Goal: Task Accomplishment & Management: Use online tool/utility

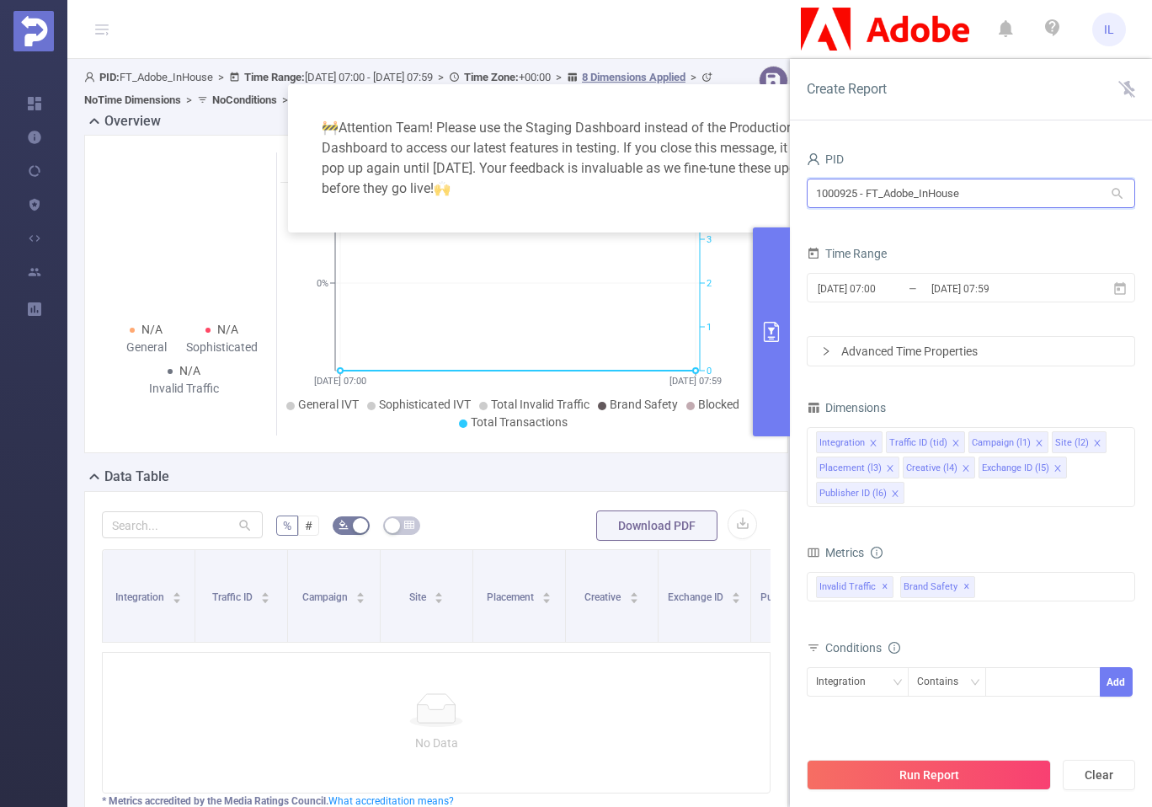
click at [956, 184] on input "1000925 - FT_Adobe_InHouse" at bounding box center [971, 193] width 328 height 29
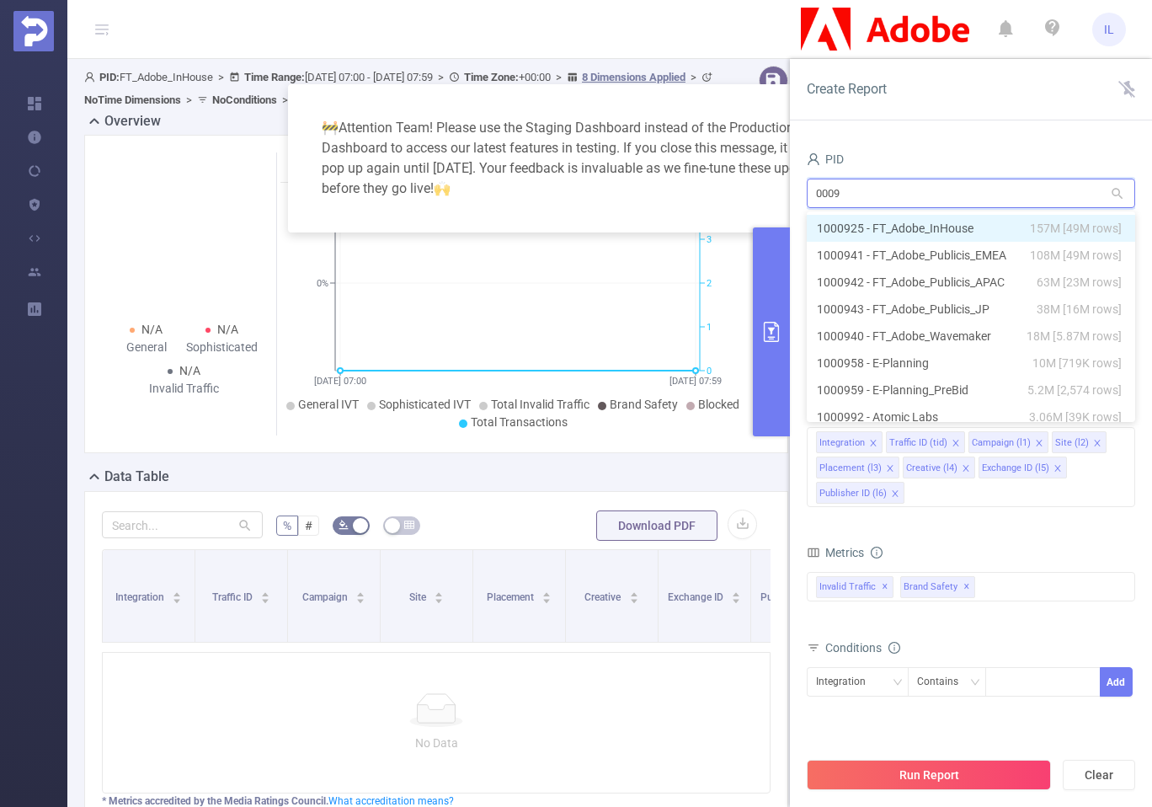
type input "00099"
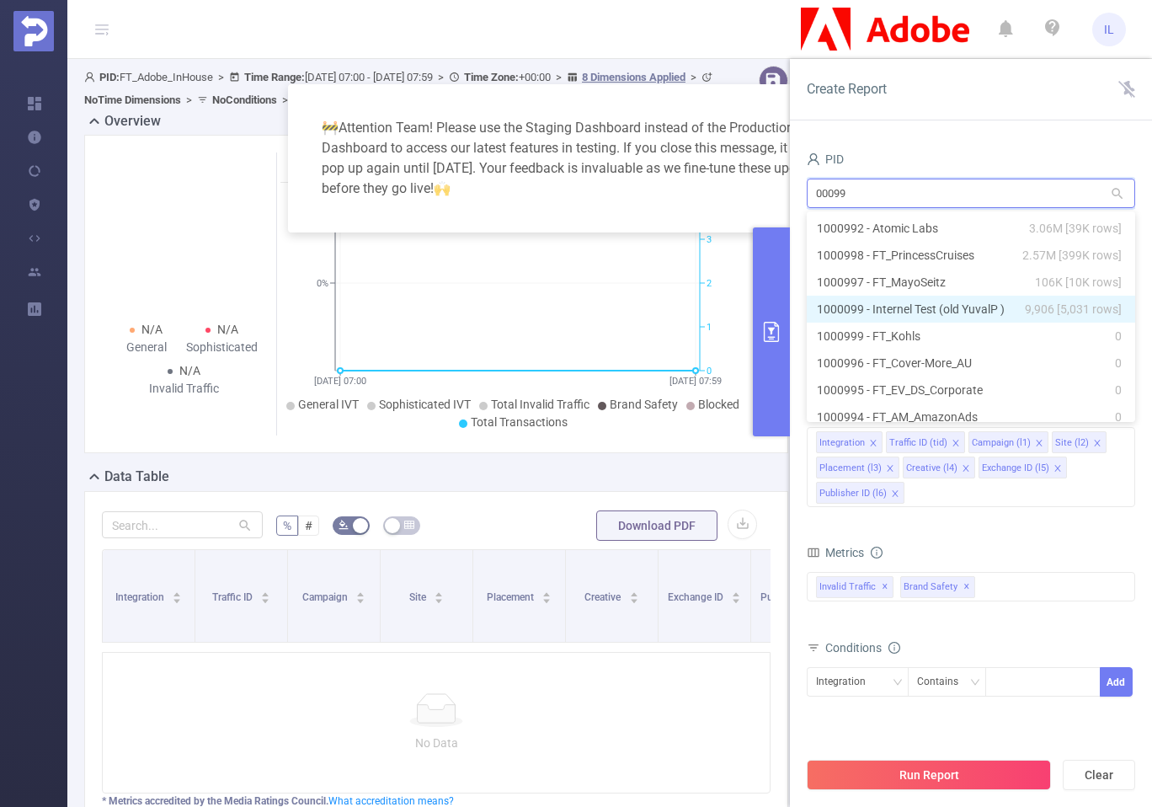
click at [1025, 311] on span "9,906 [5,031 rows]" at bounding box center [1073, 309] width 97 height 19
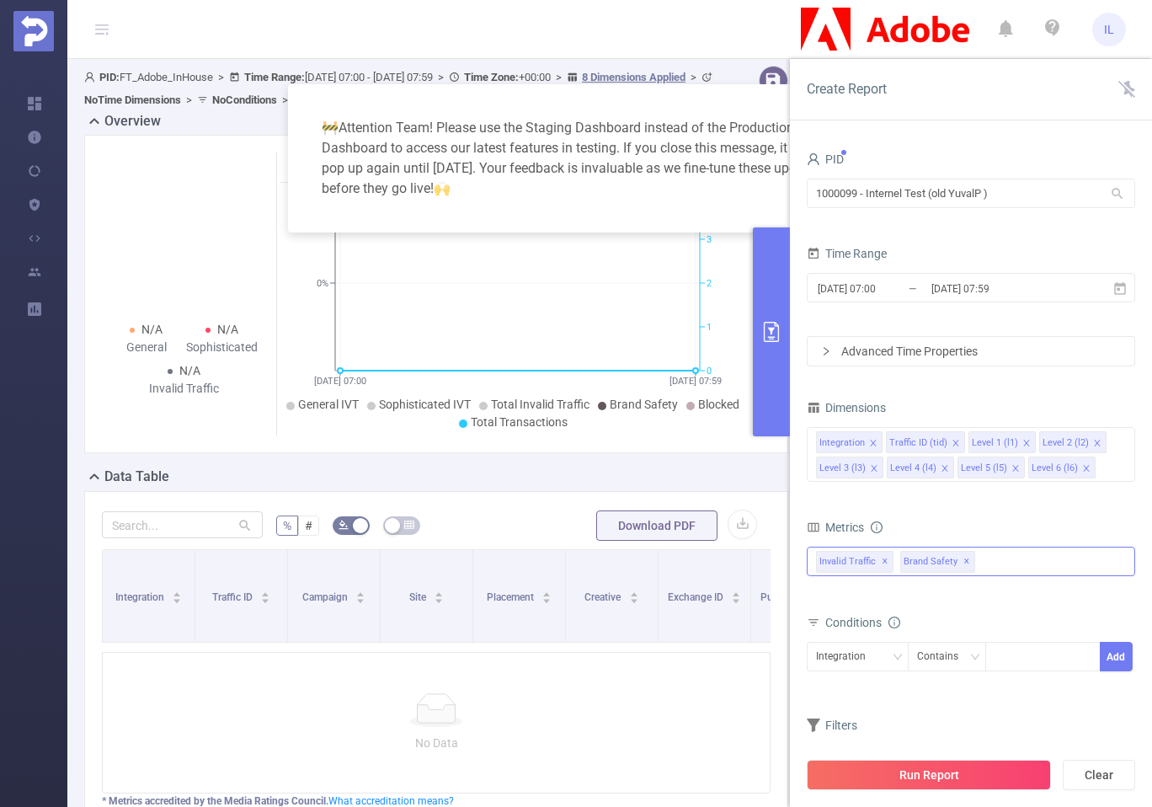
click at [996, 548] on div "Invalid Traffic ✕ Brand Safety ✕" at bounding box center [971, 561] width 328 height 29
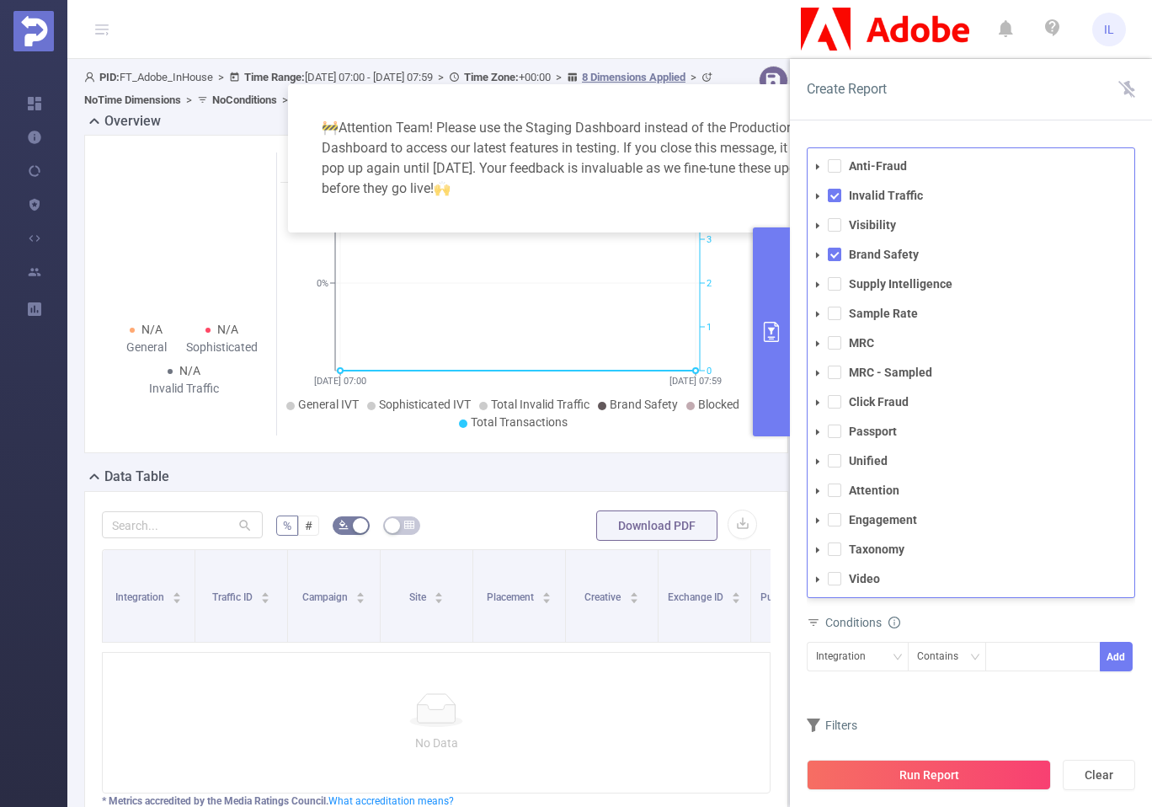
click at [819, 550] on icon "icon: caret-down" at bounding box center [817, 550] width 3 height 6
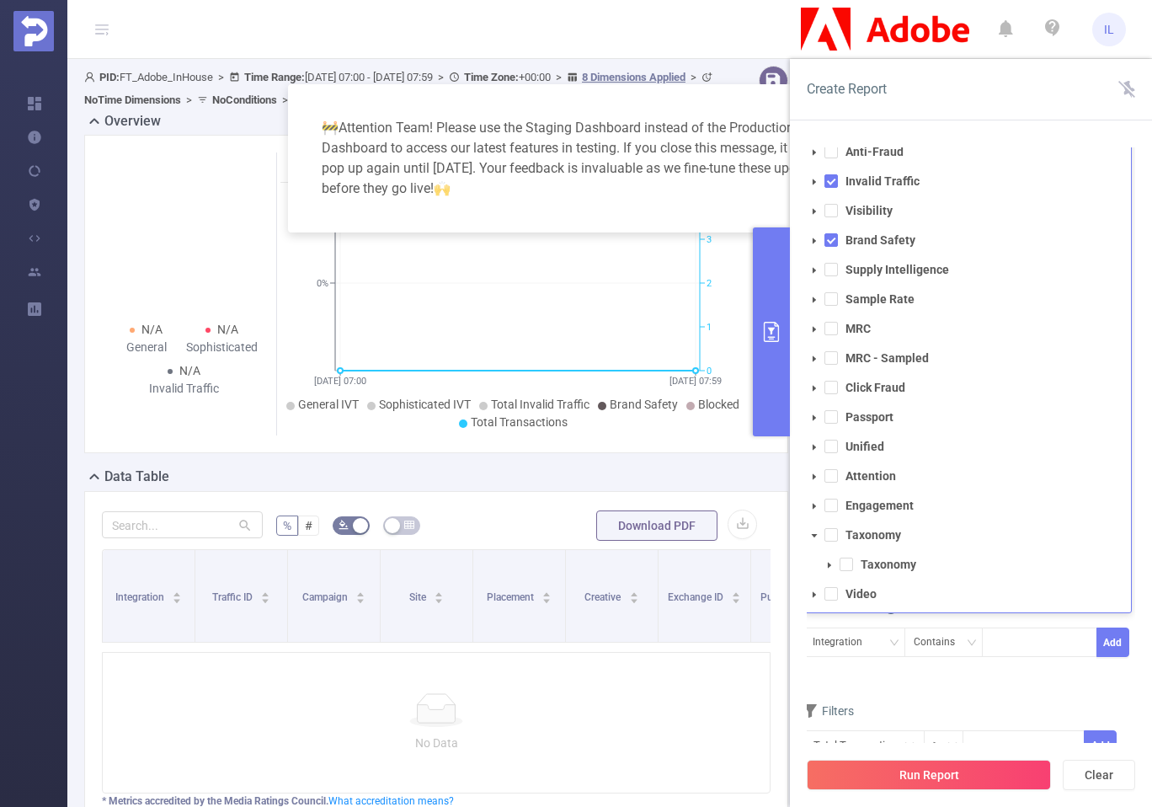
click at [824, 562] on span at bounding box center [830, 565] width 20 height 20
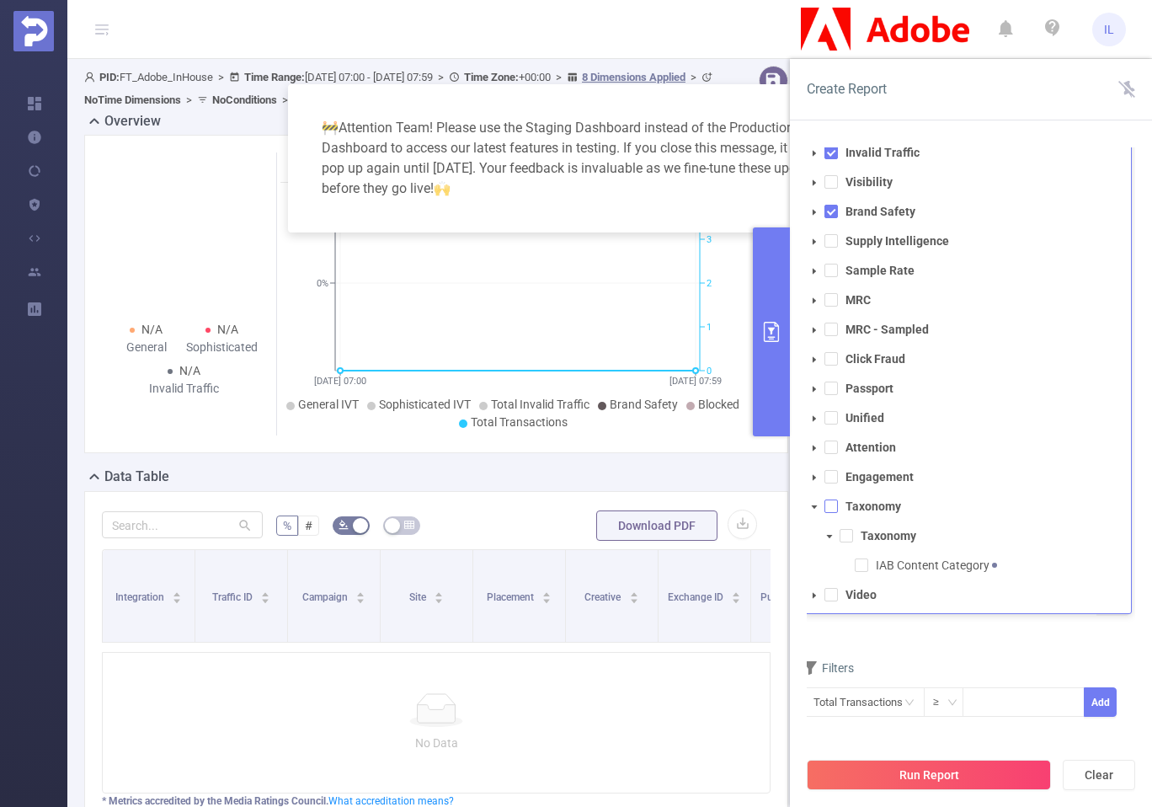
click at [829, 512] on span at bounding box center [831, 505] width 13 height 13
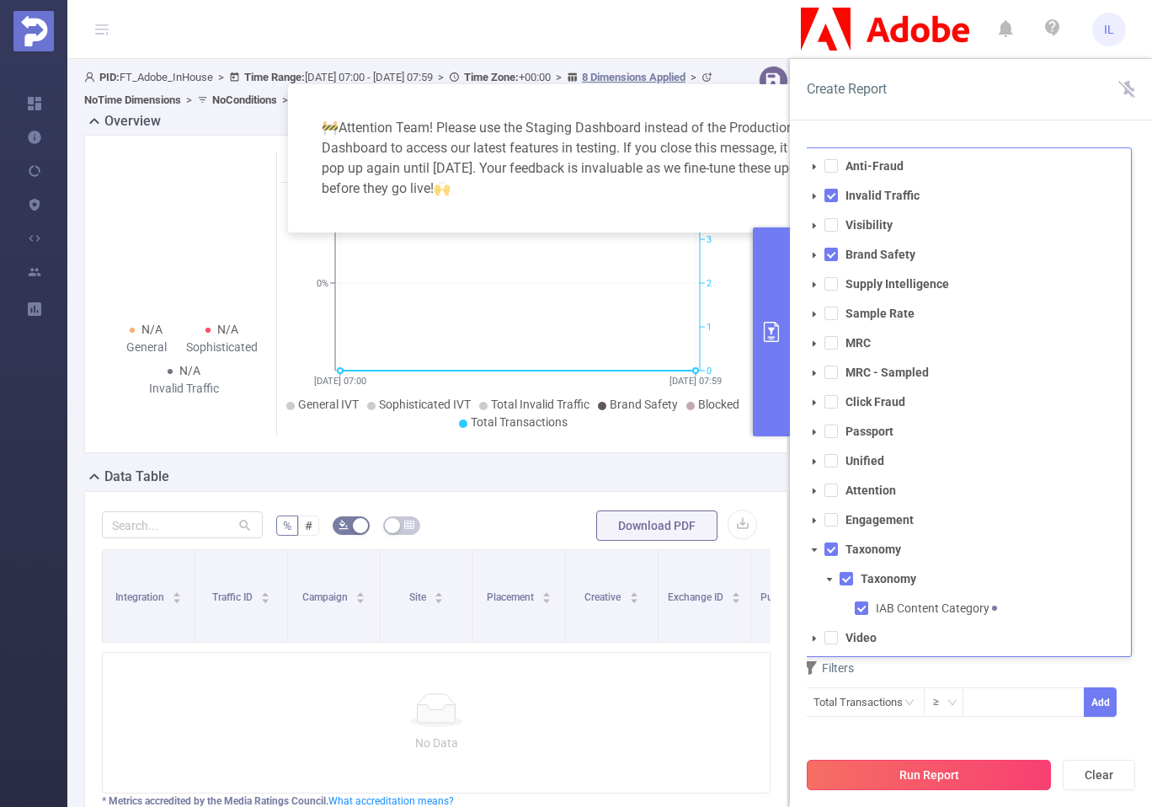
click at [932, 769] on button "Run Report" at bounding box center [929, 775] width 244 height 30
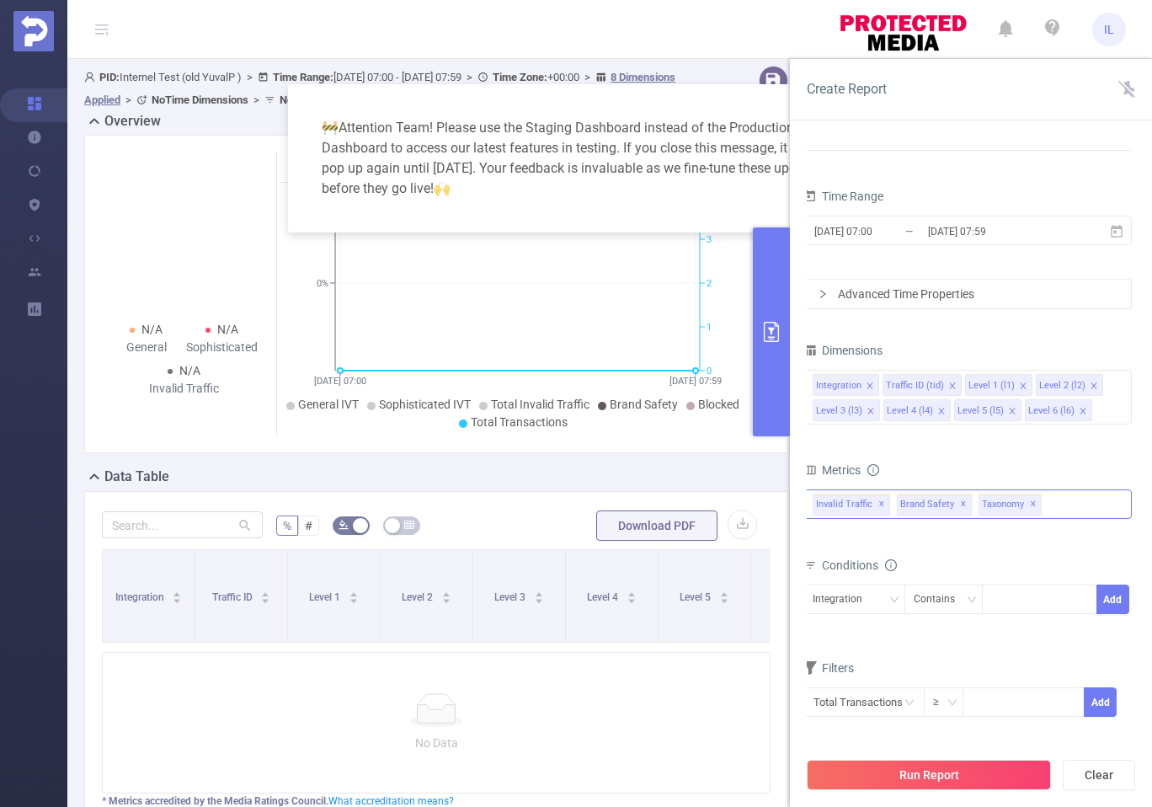
click at [1062, 500] on div "Invalid Traffic ✕ Brand Safety ✕ Anti-Fraud Invalid Traffic Visibility Brand Sa…" at bounding box center [968, 503] width 328 height 29
click at [647, 464] on div "🚧 Attention Team! Please use the Staging Dashboard instead of the Production Da…" at bounding box center [576, 403] width 1152 height 807
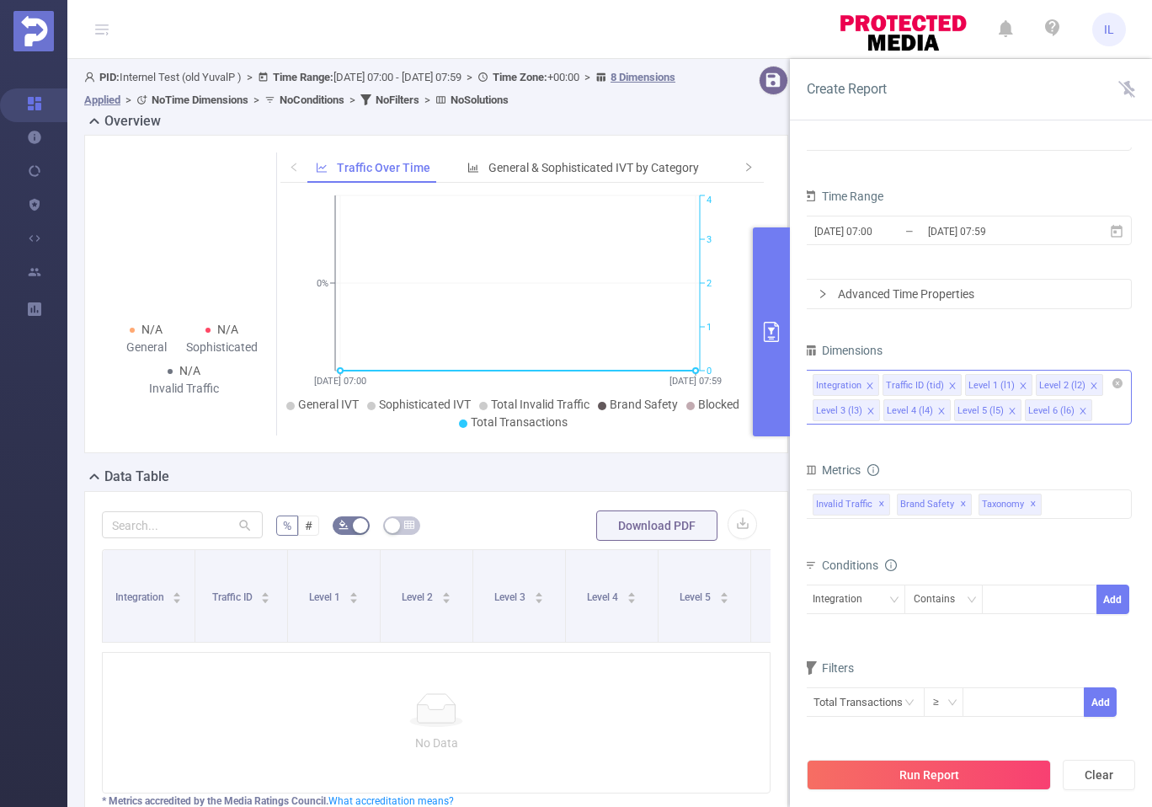
click at [1108, 410] on div "Integration Traffic ID (tid) Level 1 (l1) Level 2 (l2) Level 3 (l3) Level 4 (l4…" at bounding box center [968, 397] width 328 height 55
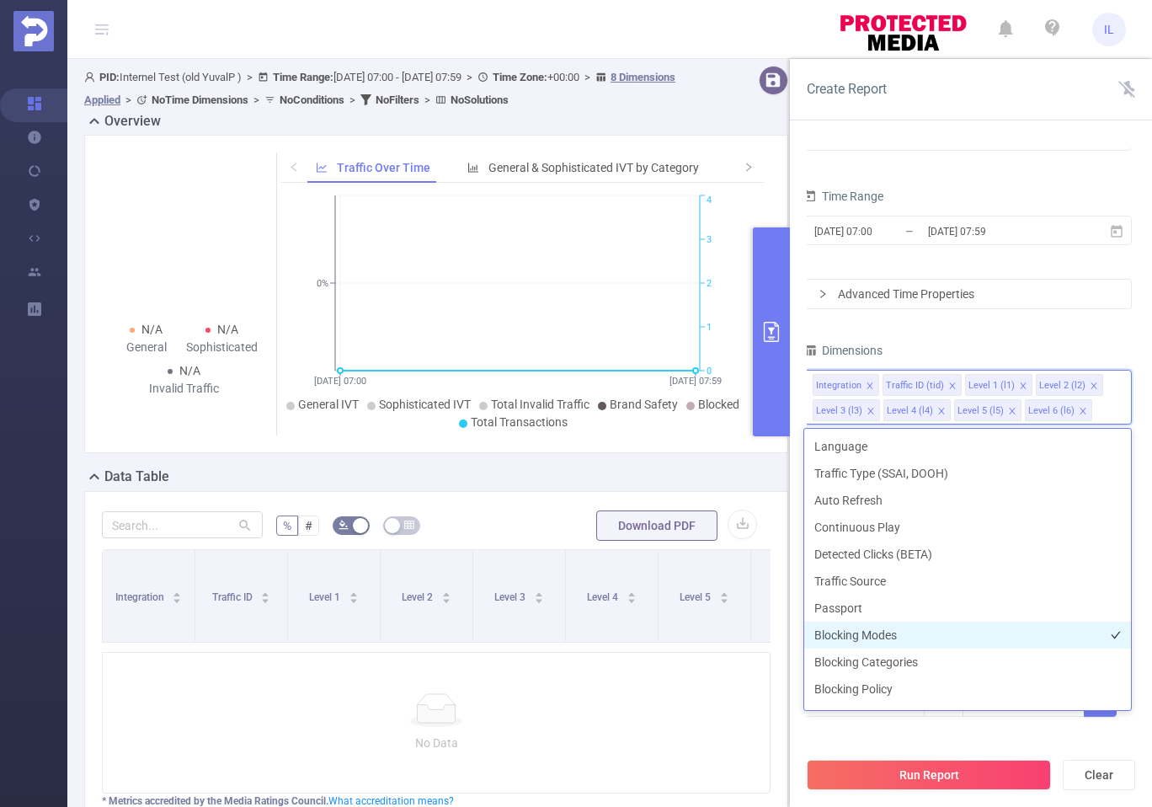
scroll to position [406, 0]
click at [912, 633] on li "Blocking Modes" at bounding box center [967, 632] width 327 height 27
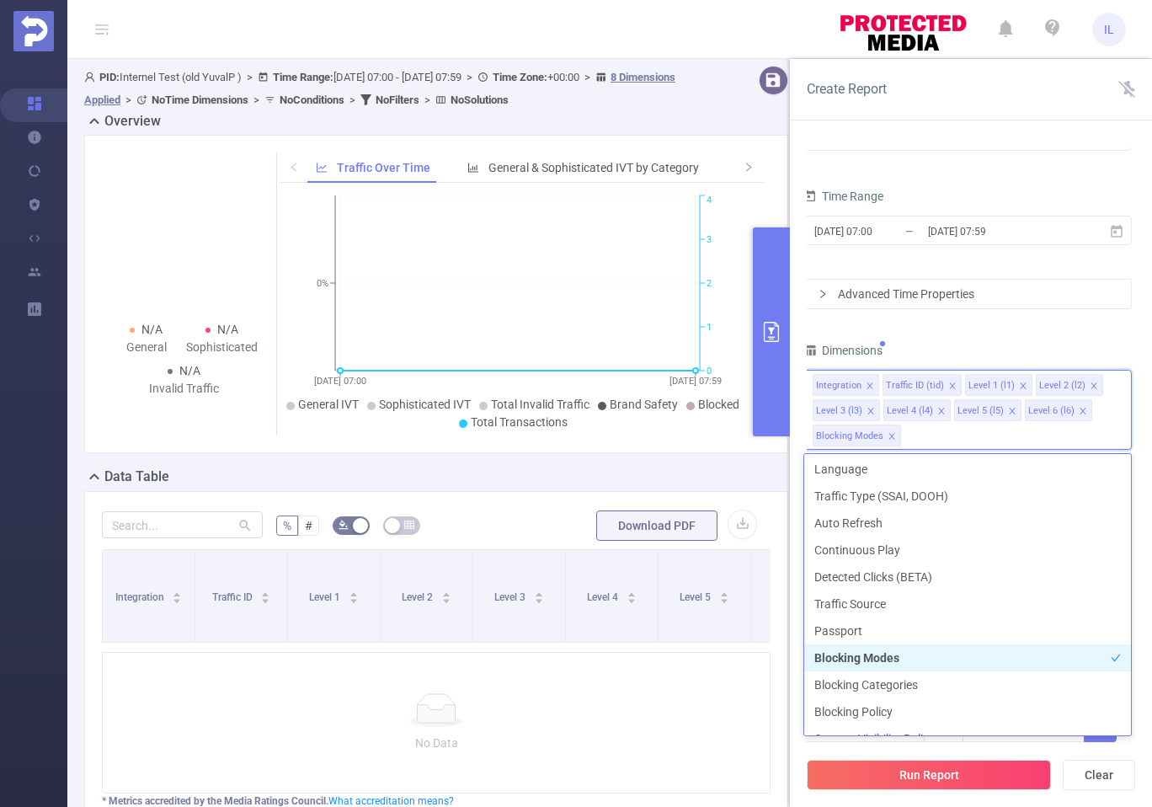
click at [912, 652] on li "Blocking Modes" at bounding box center [967, 657] width 327 height 27
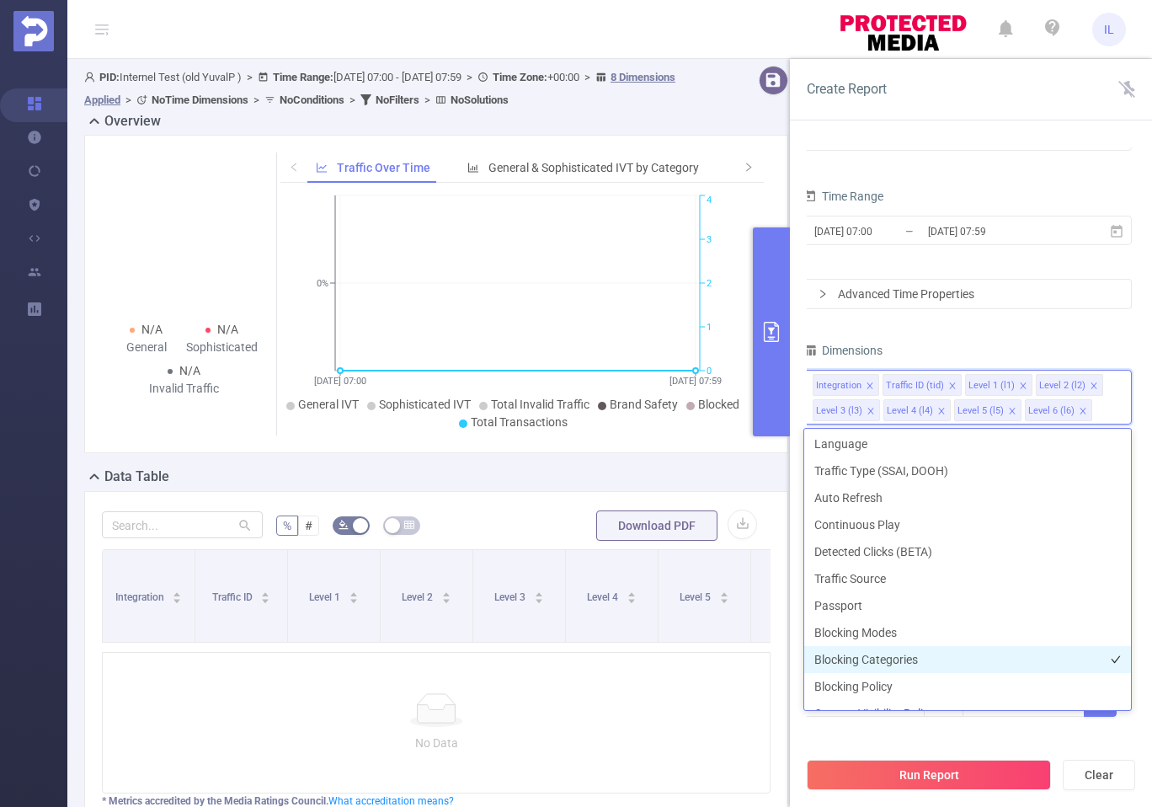
click at [910, 662] on li "Blocking Categories" at bounding box center [967, 659] width 327 height 27
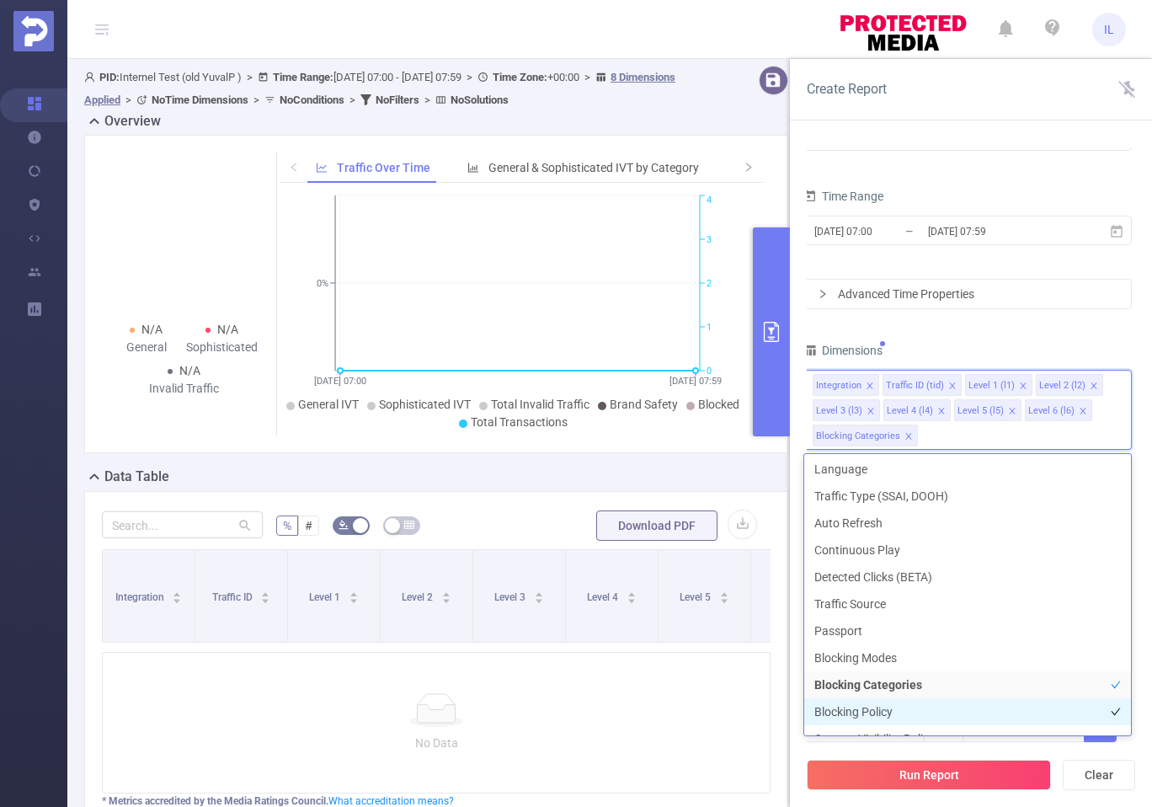
click at [889, 703] on li "Blocking Policy" at bounding box center [967, 711] width 327 height 27
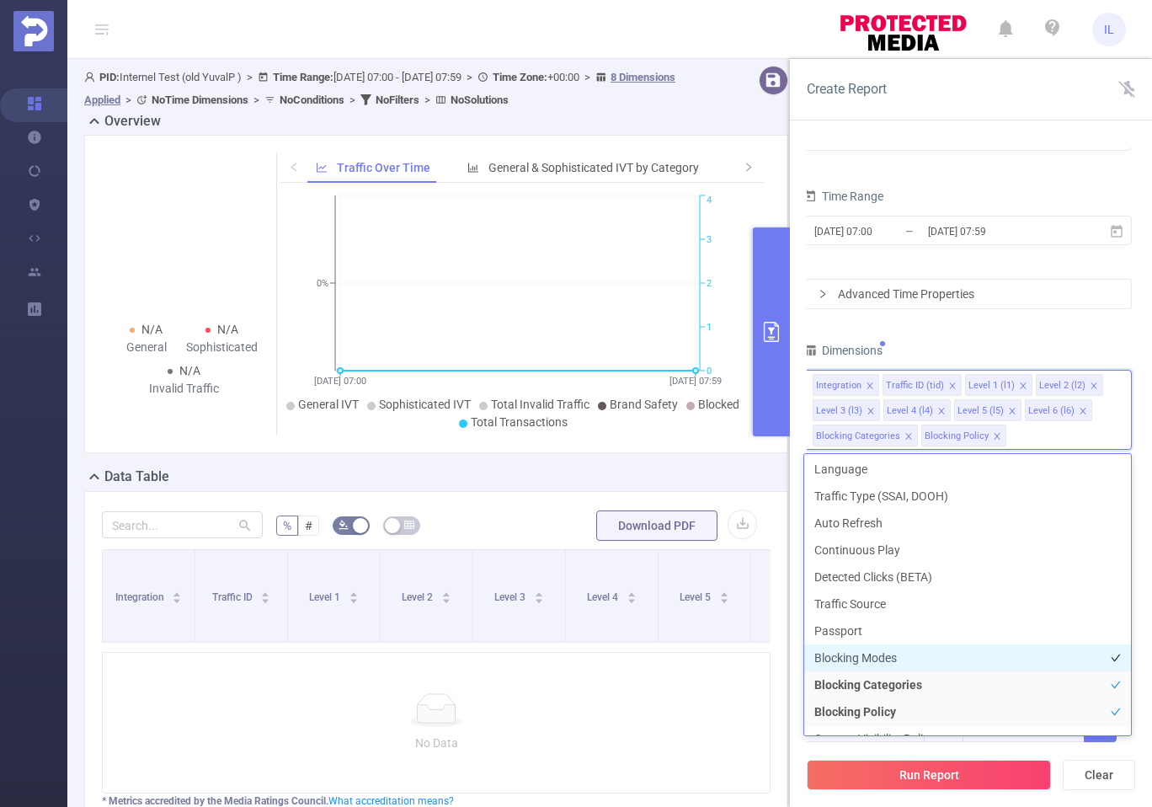
click at [900, 660] on li "Blocking Modes" at bounding box center [967, 657] width 327 height 27
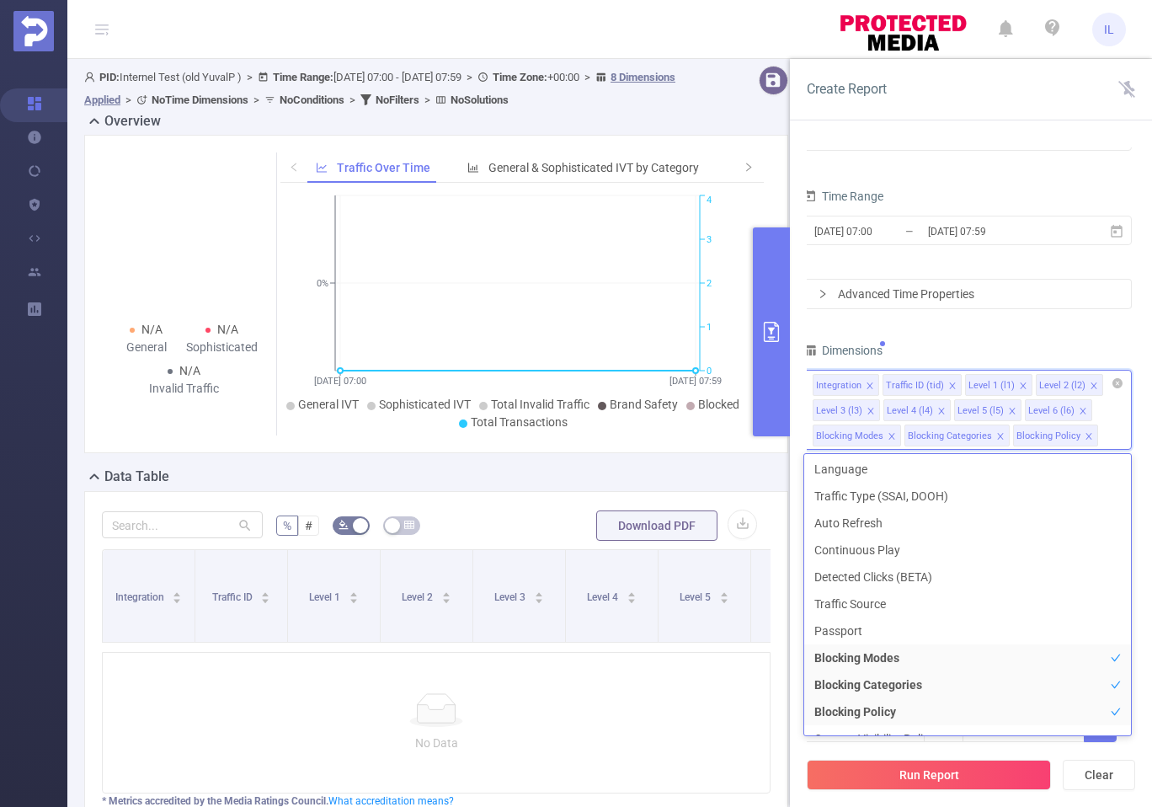
click at [1020, 390] on icon "icon: close" at bounding box center [1023, 387] width 8 height 10
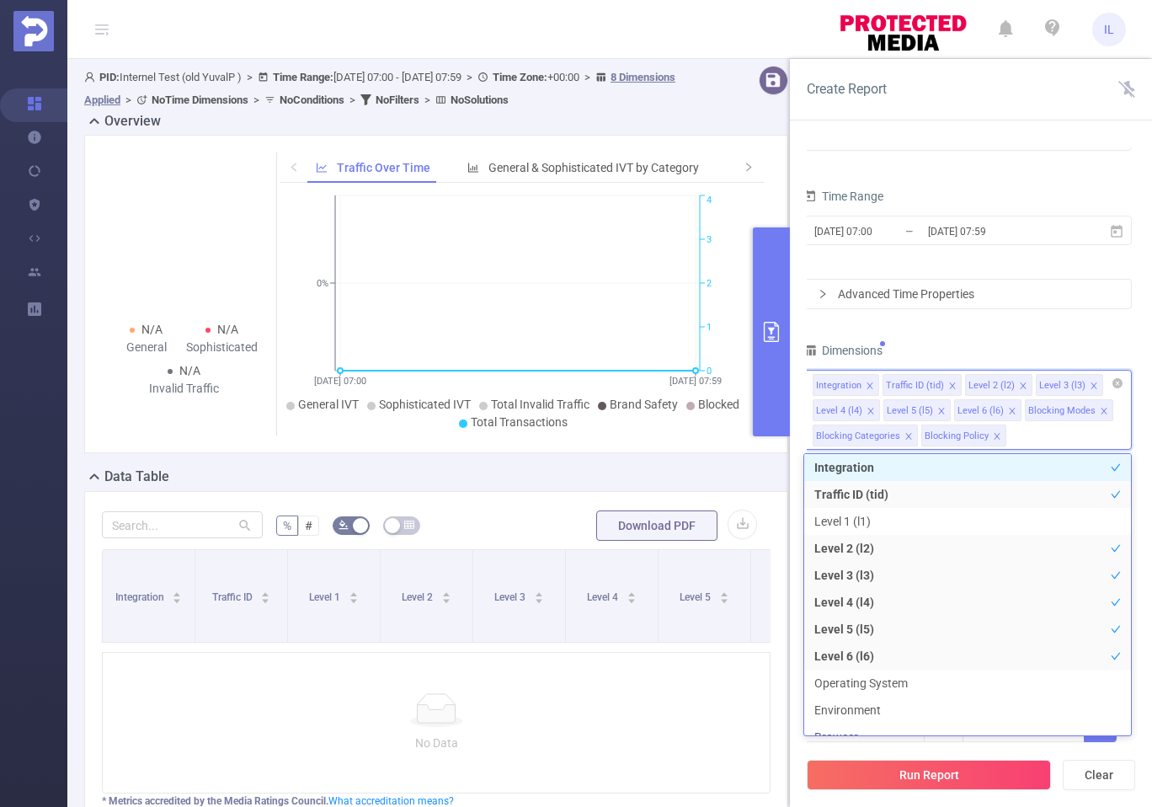
click at [1020, 383] on icon "icon: close" at bounding box center [1023, 385] width 6 height 6
click at [1019, 383] on icon "icon: close" at bounding box center [1023, 386] width 8 height 8
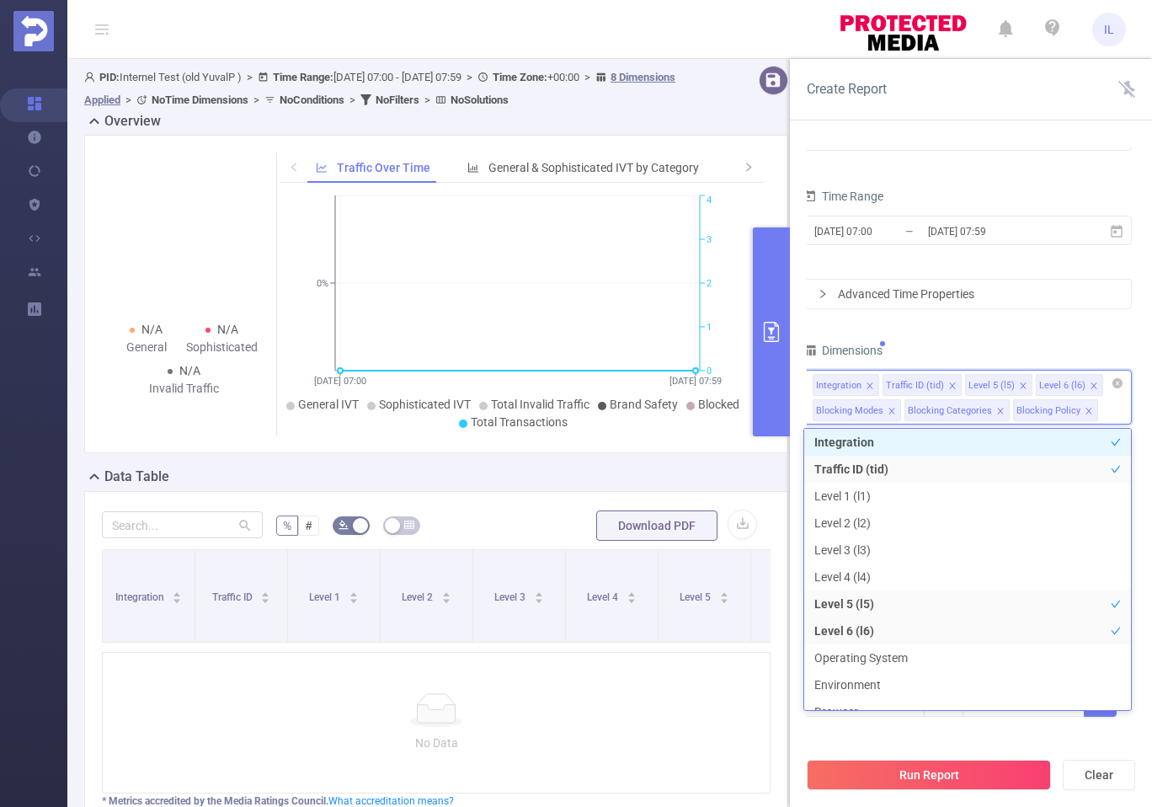
click at [1019, 383] on icon "icon: close" at bounding box center [1023, 386] width 8 height 8
click at [951, 382] on icon "icon: close" at bounding box center [952, 385] width 6 height 6
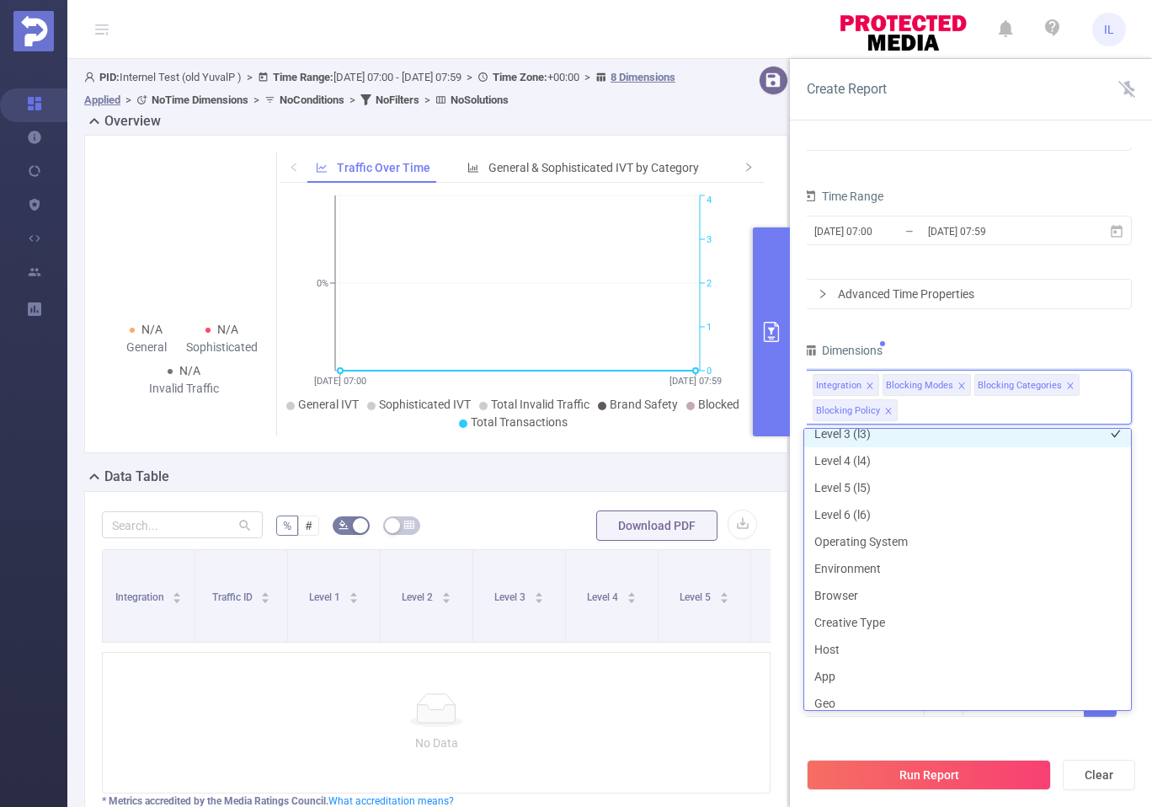
scroll to position [121, 0]
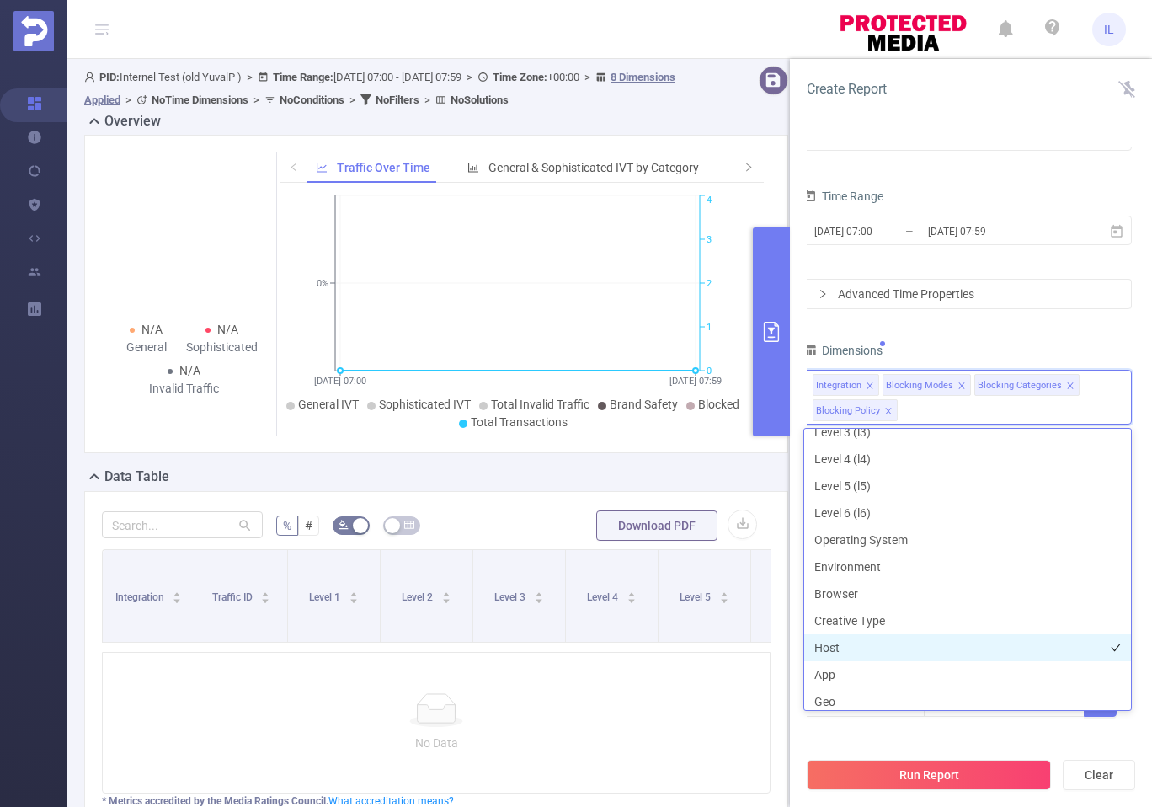
click at [881, 654] on li "Host" at bounding box center [967, 647] width 327 height 27
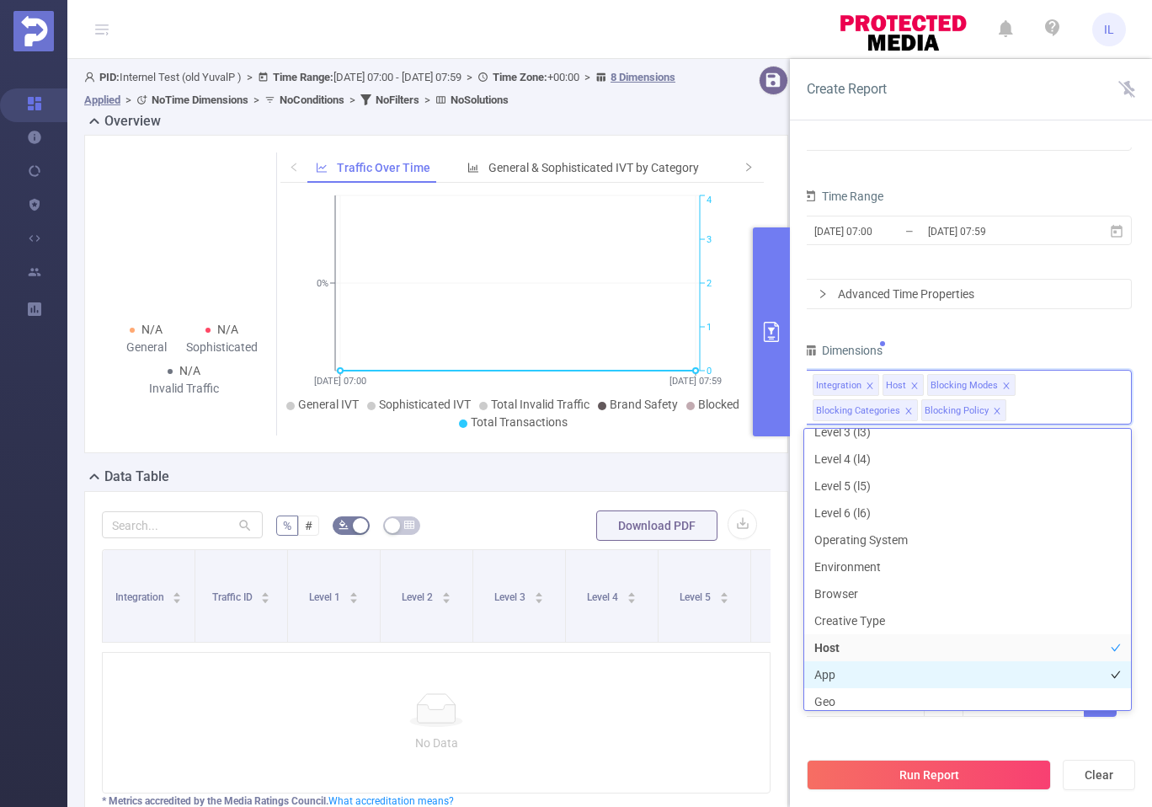
click at [885, 667] on li "App" at bounding box center [967, 674] width 327 height 27
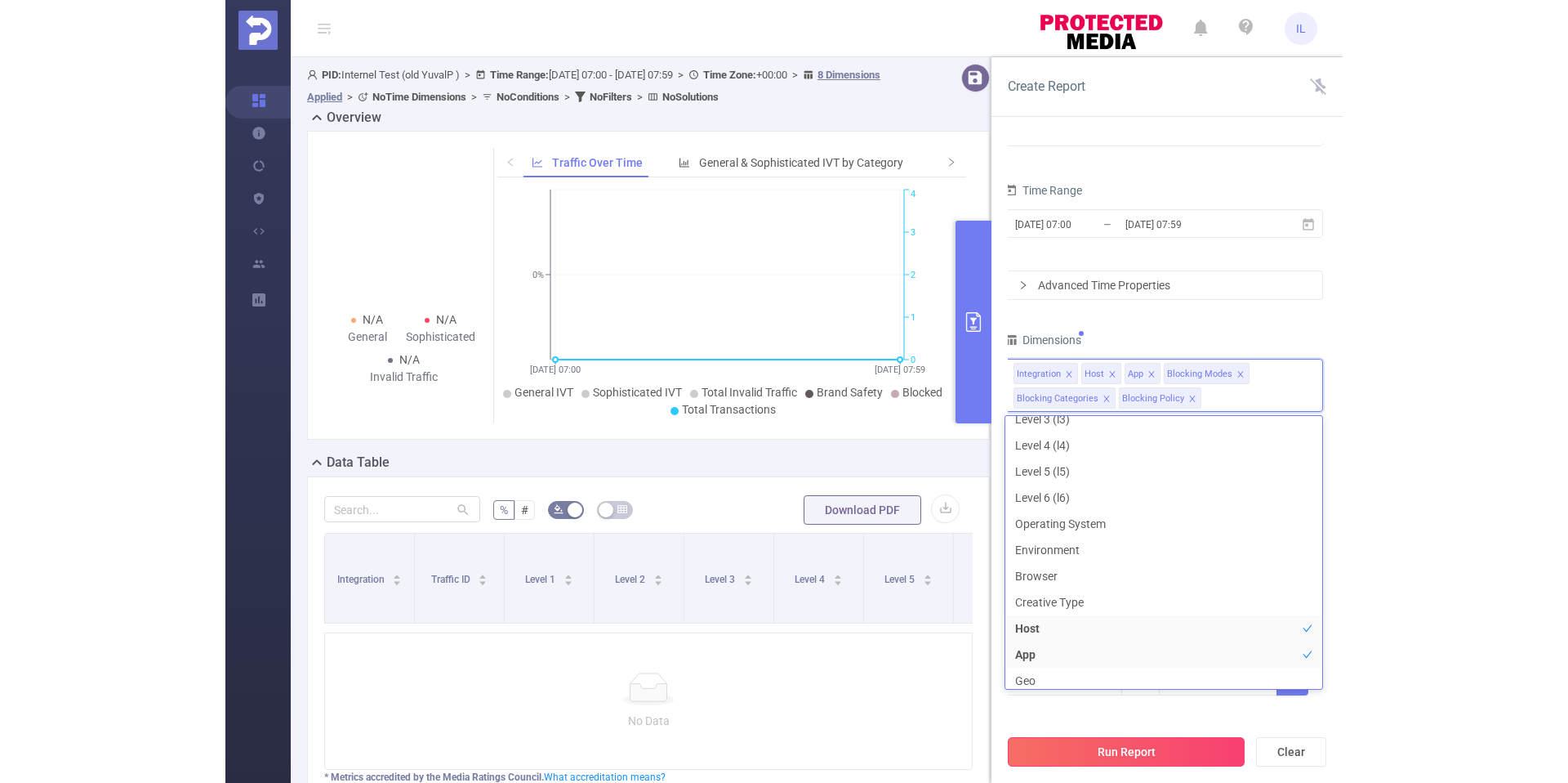
scroll to position [122, 0]
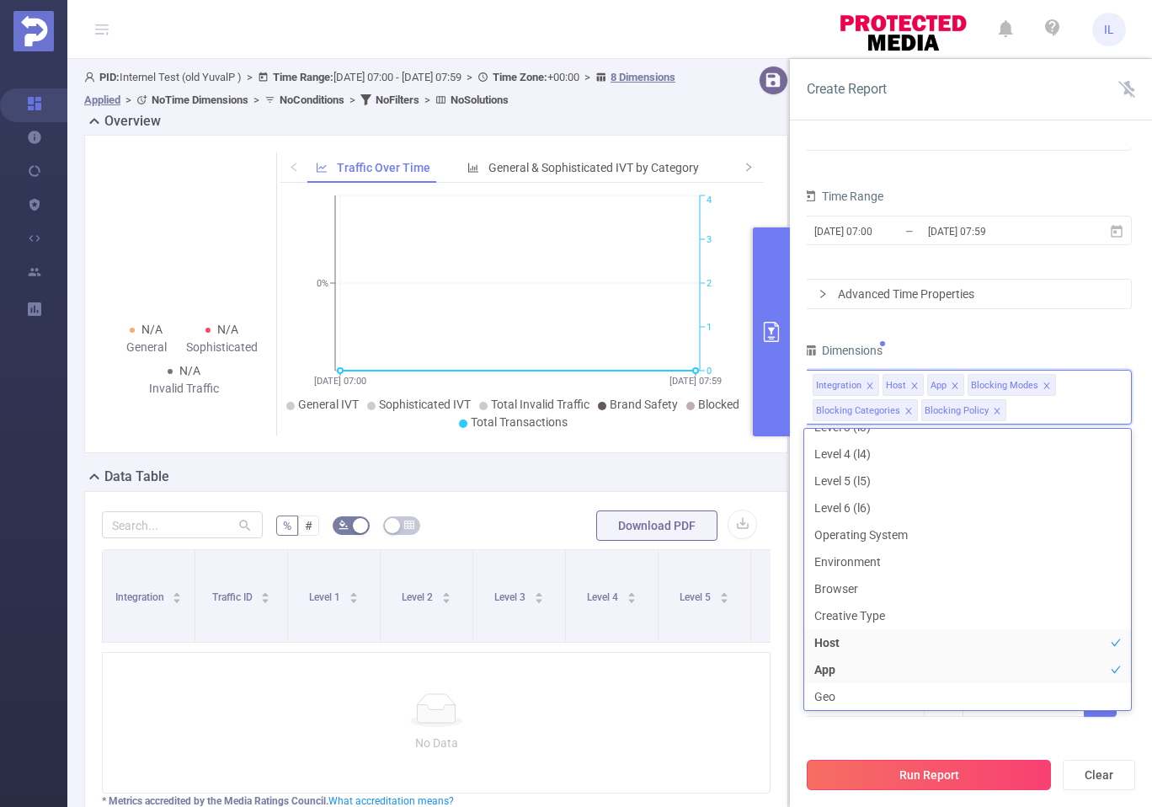
click at [892, 772] on button "Run Report" at bounding box center [929, 775] width 244 height 30
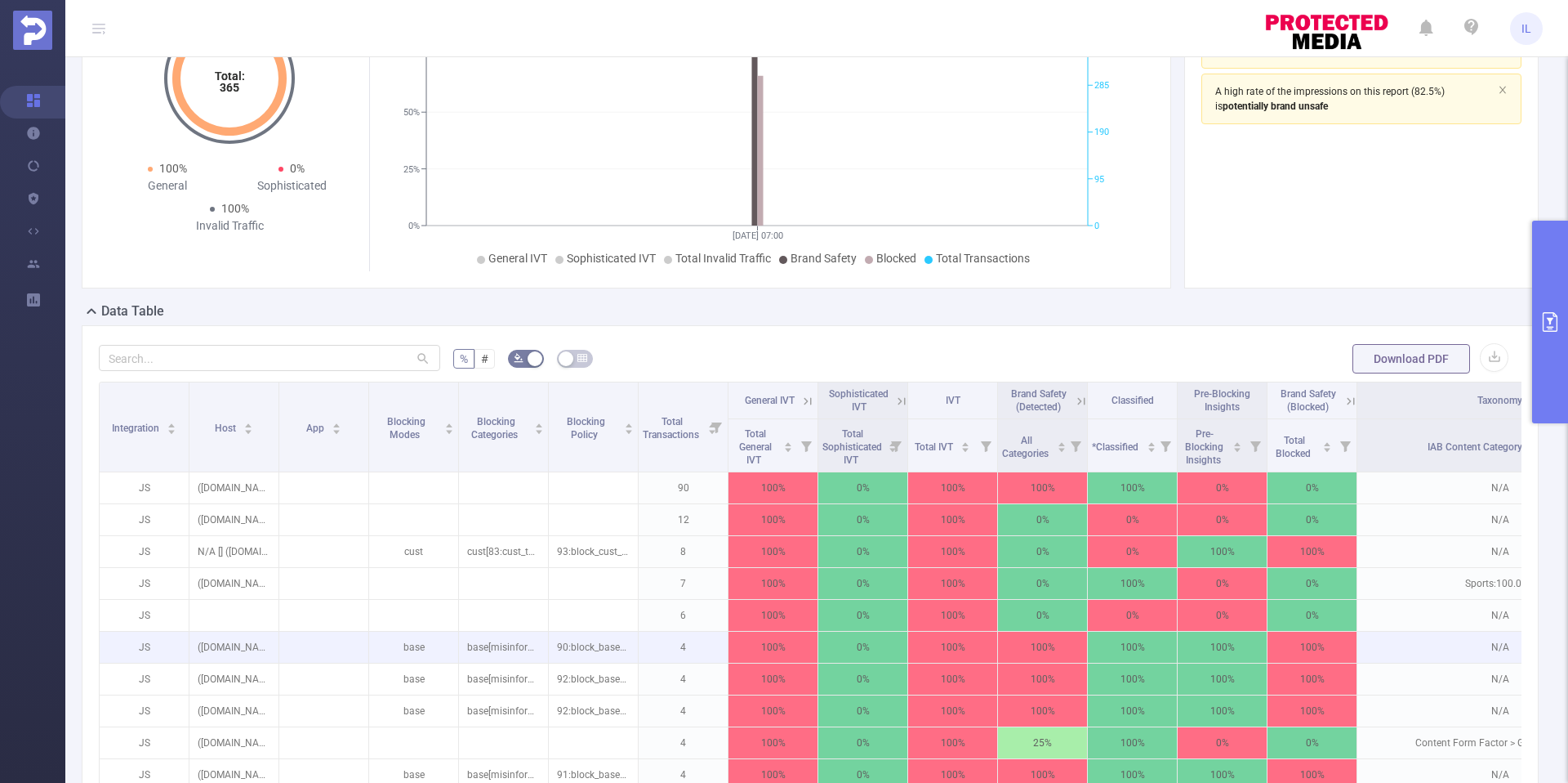
scroll to position [251, 0]
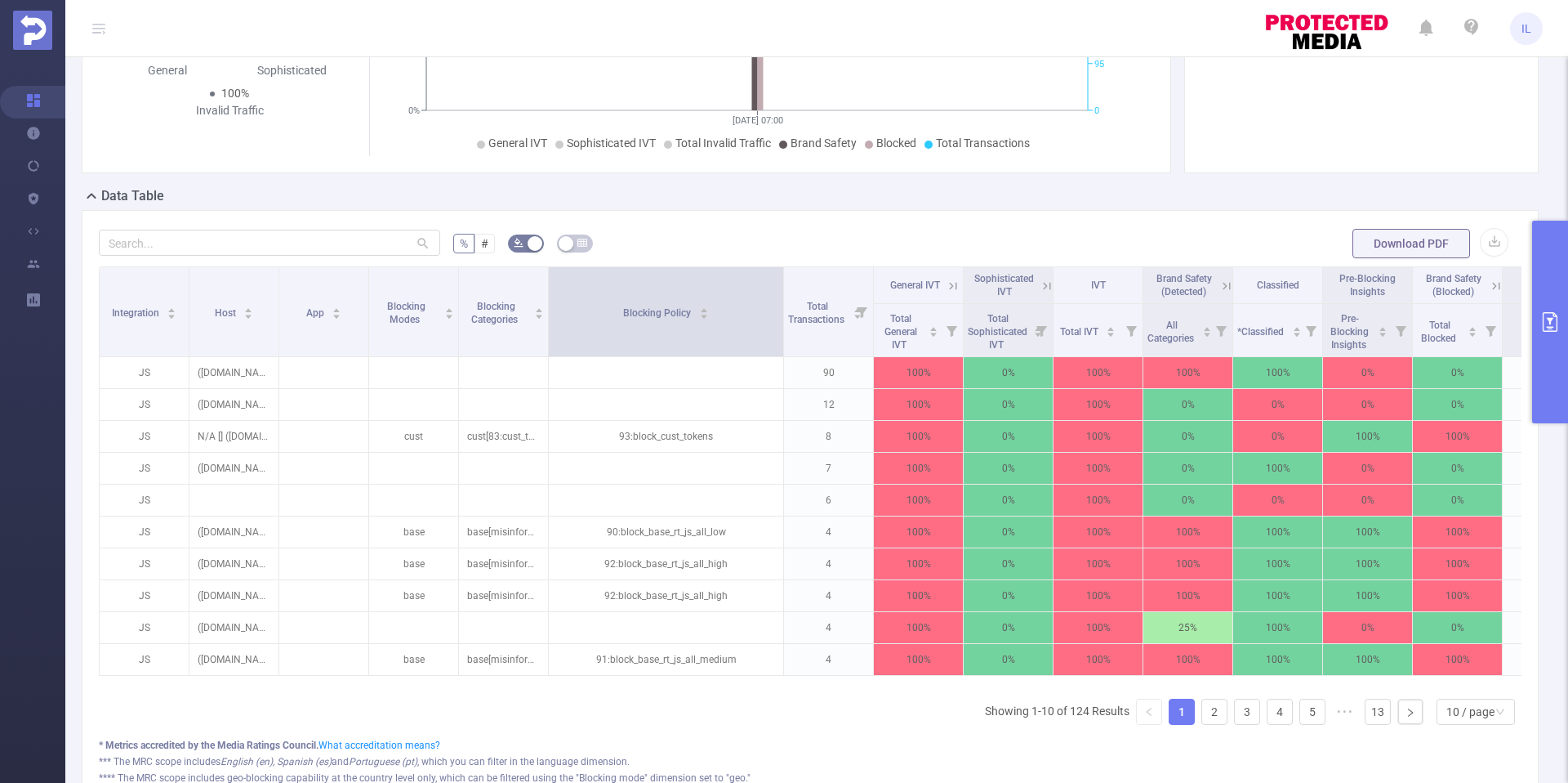
drag, startPoint x: 637, startPoint y: 338, endPoint x: 780, endPoint y: 350, distance: 143.5
click at [780, 350] on span at bounding box center [784, 311] width 8 height 89
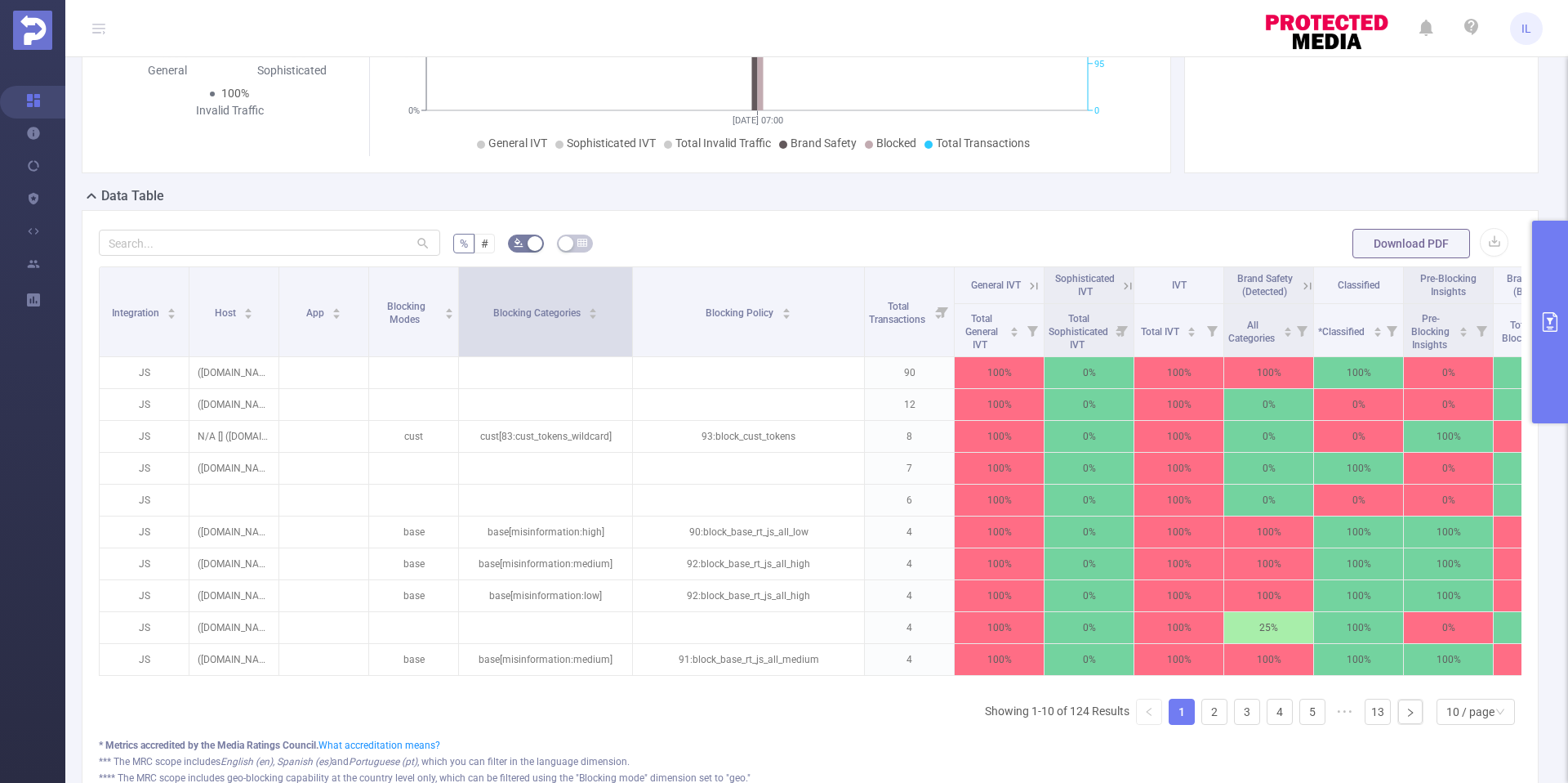
drag, startPoint x: 544, startPoint y: 333, endPoint x: 640, endPoint y: 332, distance: 96.0
click at [636, 333] on span at bounding box center [632, 311] width 8 height 89
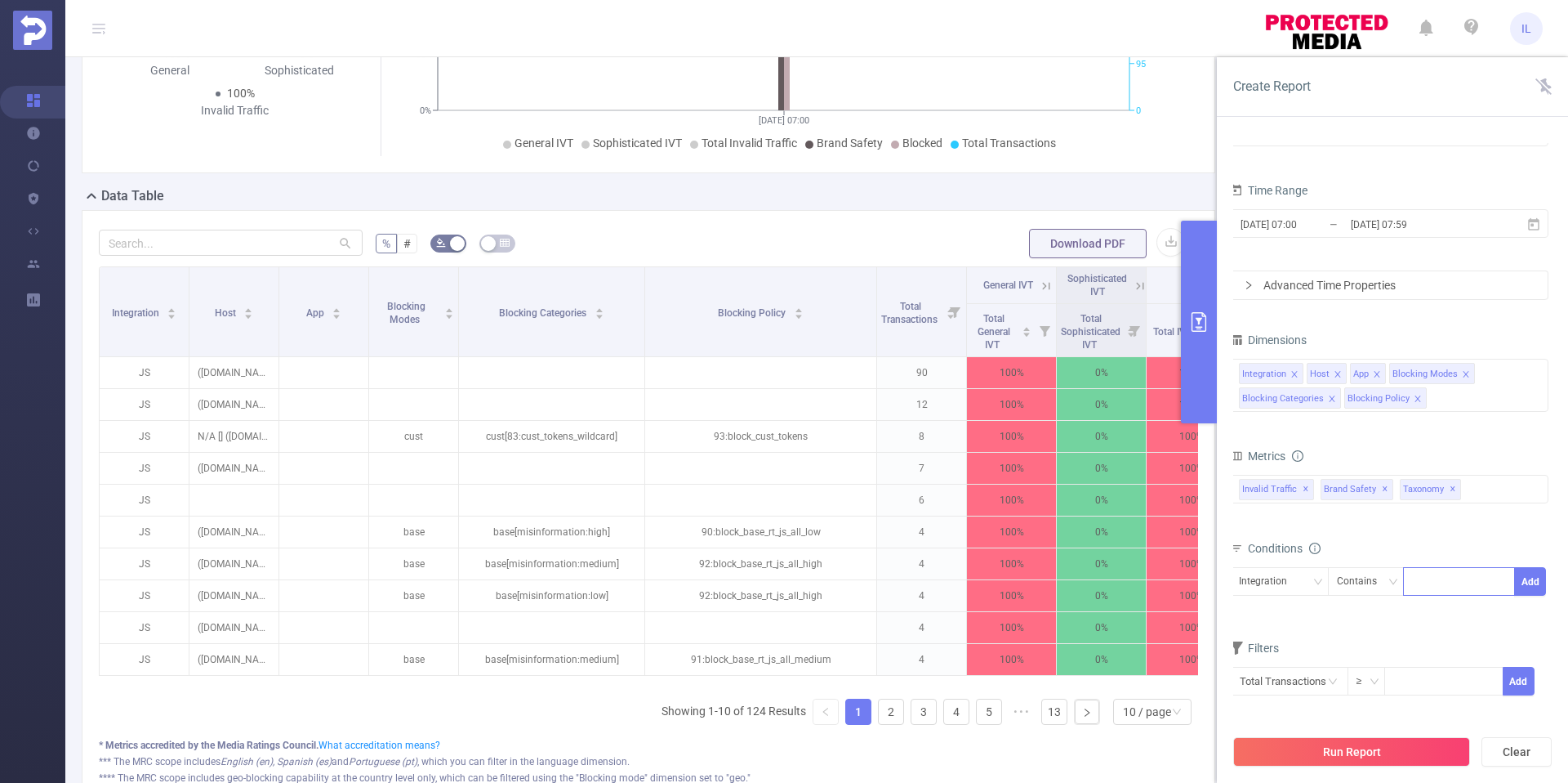
click at [1116, 572] on div at bounding box center [1458, 581] width 94 height 27
click at [1116, 593] on div "Integration" at bounding box center [1268, 581] width 59 height 27
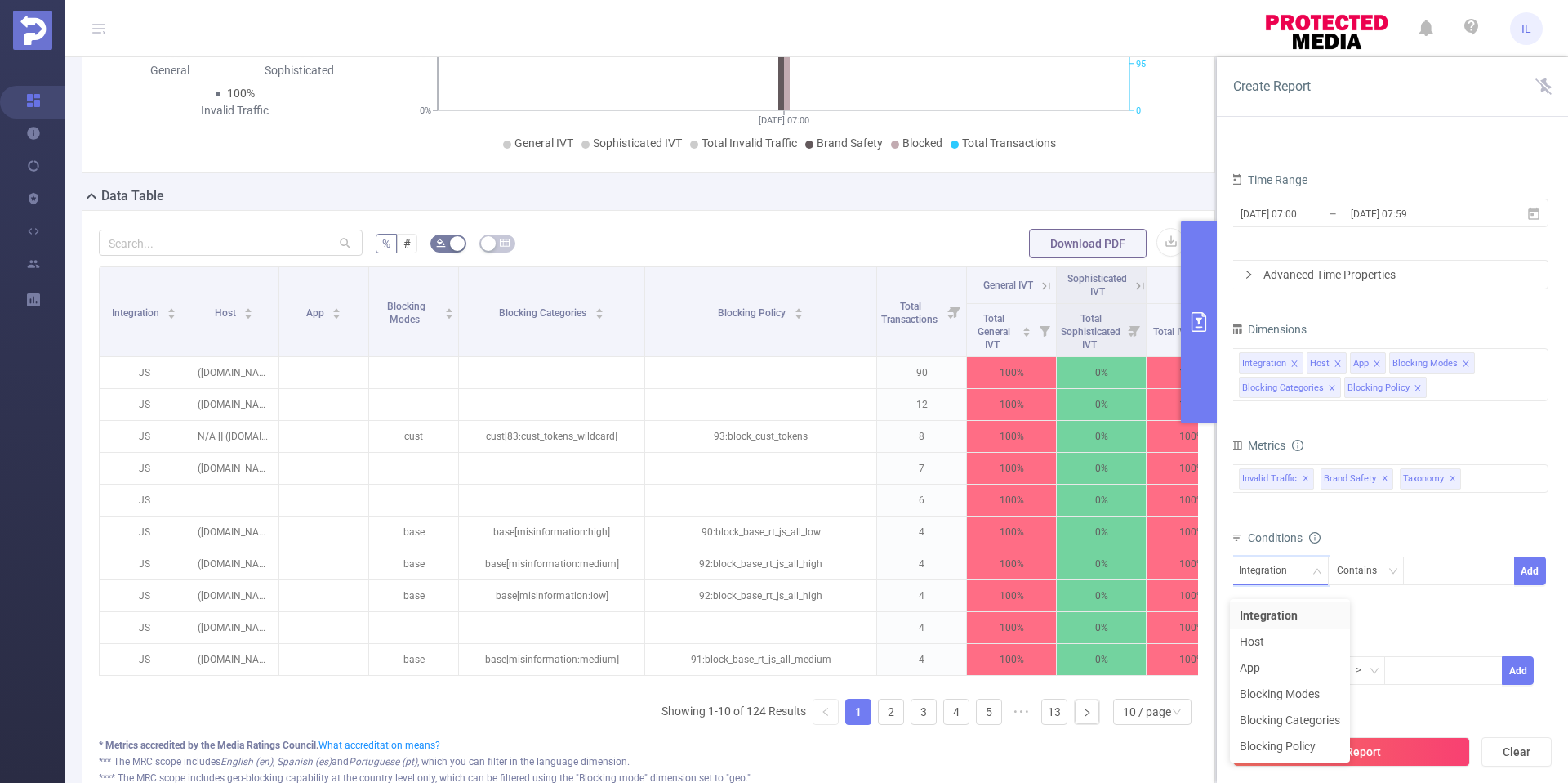
click at [1116, 512] on div "total Total General IVT Data Centers Disclosed Bots Known Crawlers Irregular Ac…" at bounding box center [1389, 490] width 318 height 58
